Goal: Task Accomplishment & Management: Complete application form

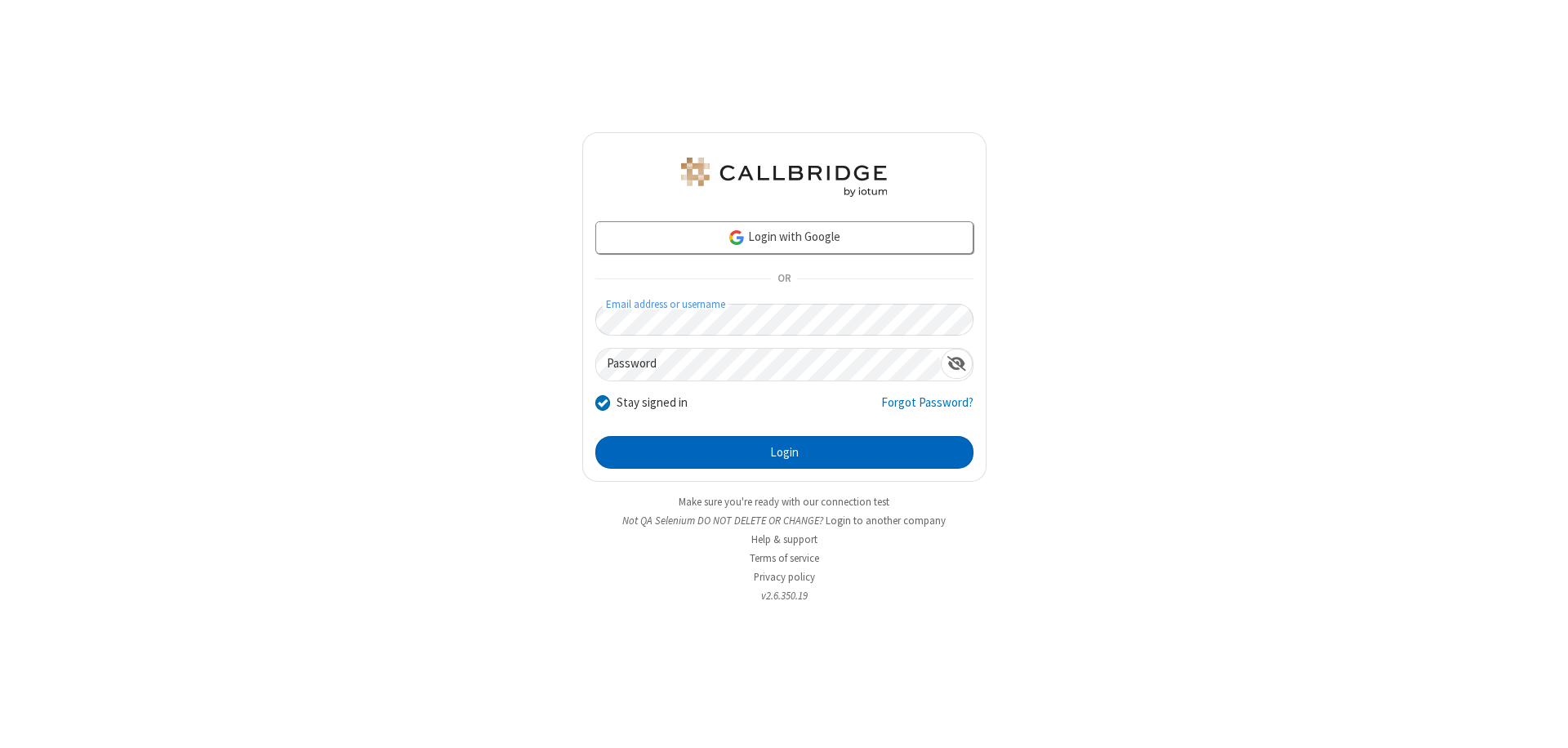
click at [784, 453] on button "Login" at bounding box center [784, 453] width 378 height 33
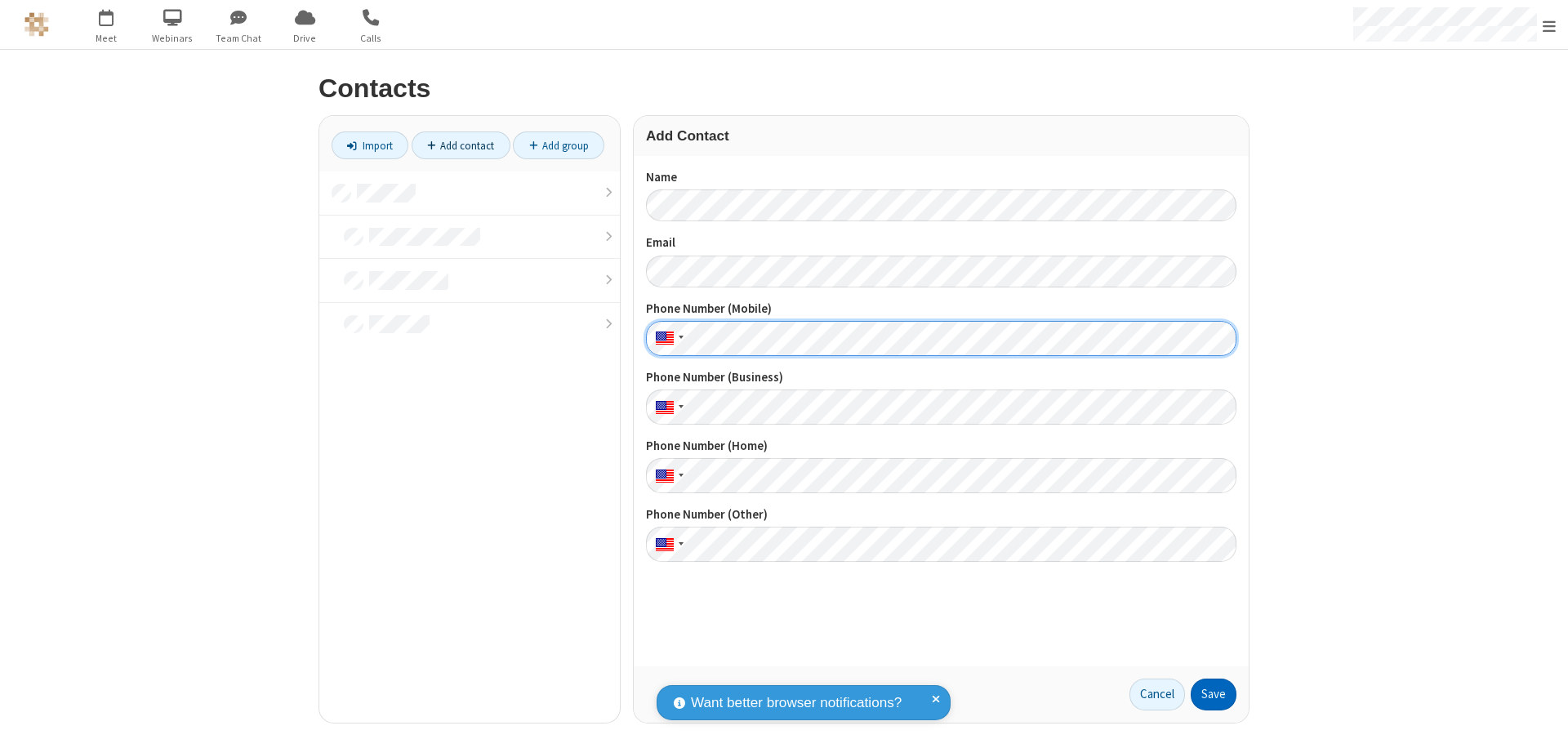
click at [1214, 694] on button "Save" at bounding box center [1214, 695] width 46 height 33
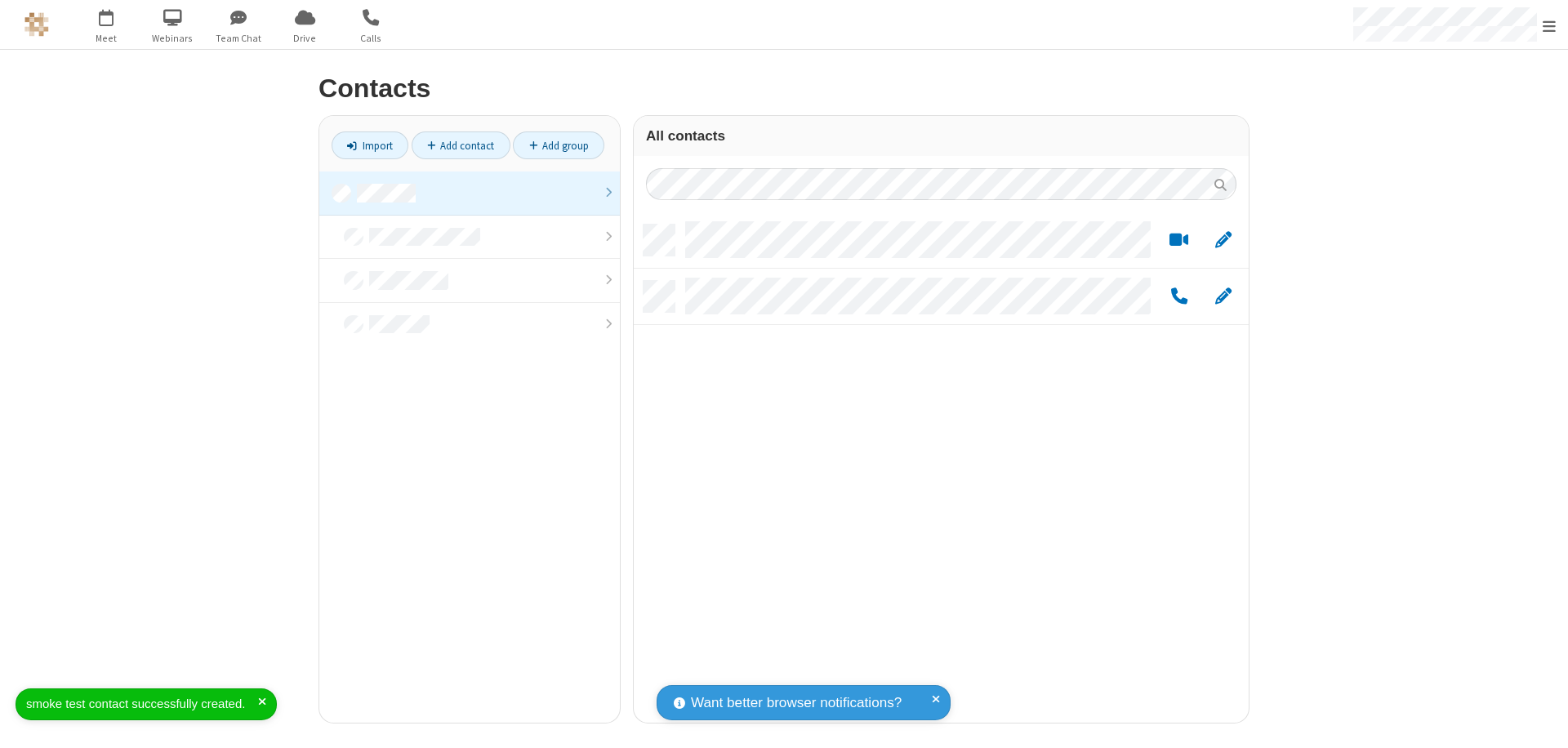
scroll to position [498, 603]
